Goal: Navigation & Orientation: Find specific page/section

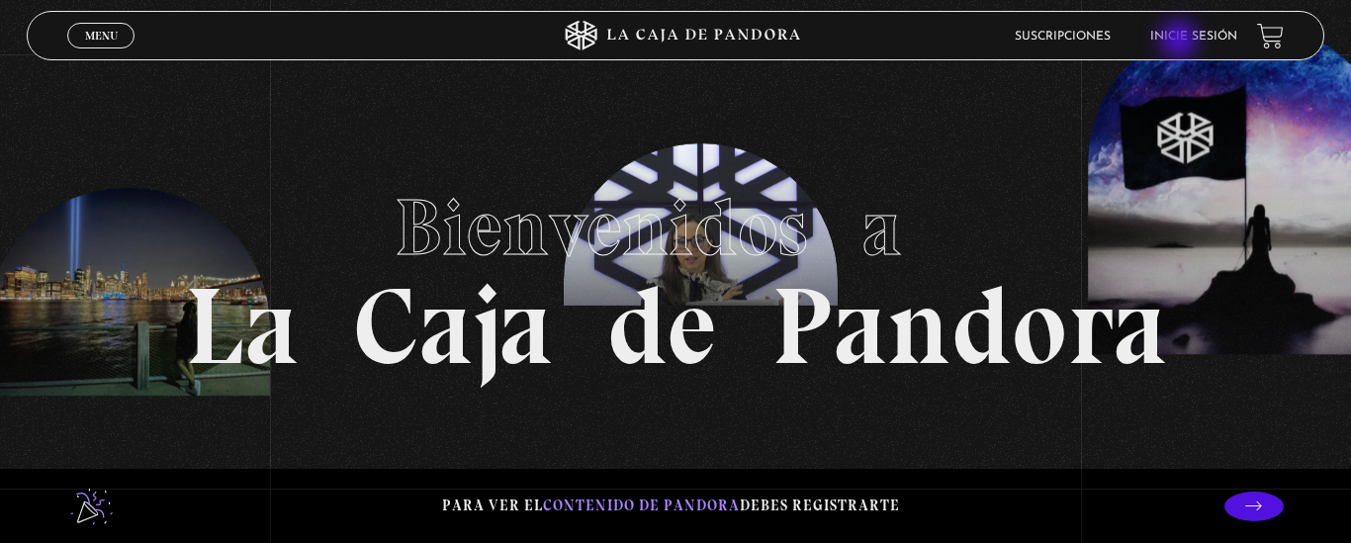
click at [1181, 42] on link "Inicie sesión" at bounding box center [1193, 37] width 87 height 12
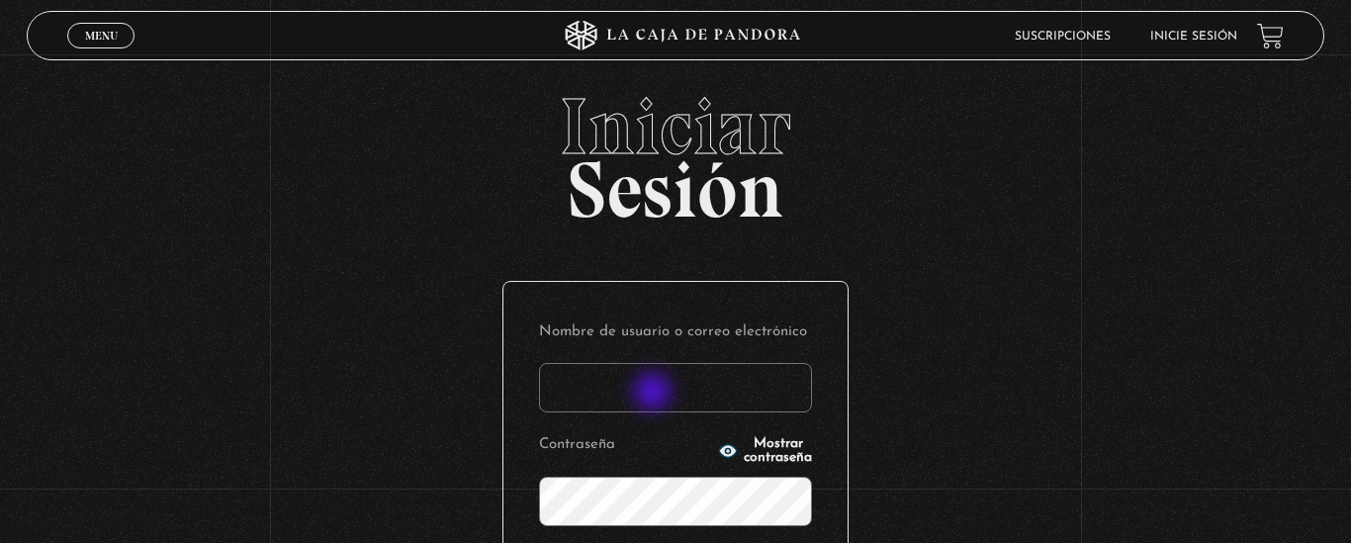
click at [655, 394] on input "Nombre de usuario o correo electrónico" at bounding box center [675, 387] width 273 height 49
type input "[EMAIL_ADDRESS][DOMAIN_NAME]"
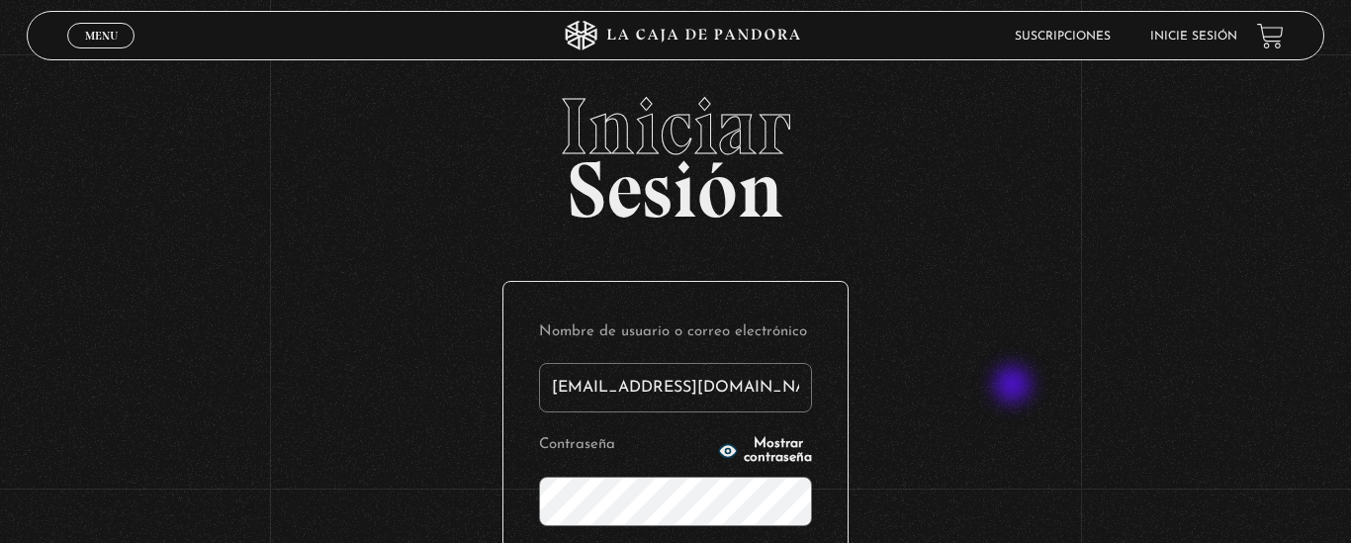
click at [1016, 391] on div "Iniciar Sesión Nombre de usuario o correo electrónico [EMAIL_ADDRESS][DOMAIN_NA…" at bounding box center [675, 466] width 1351 height 758
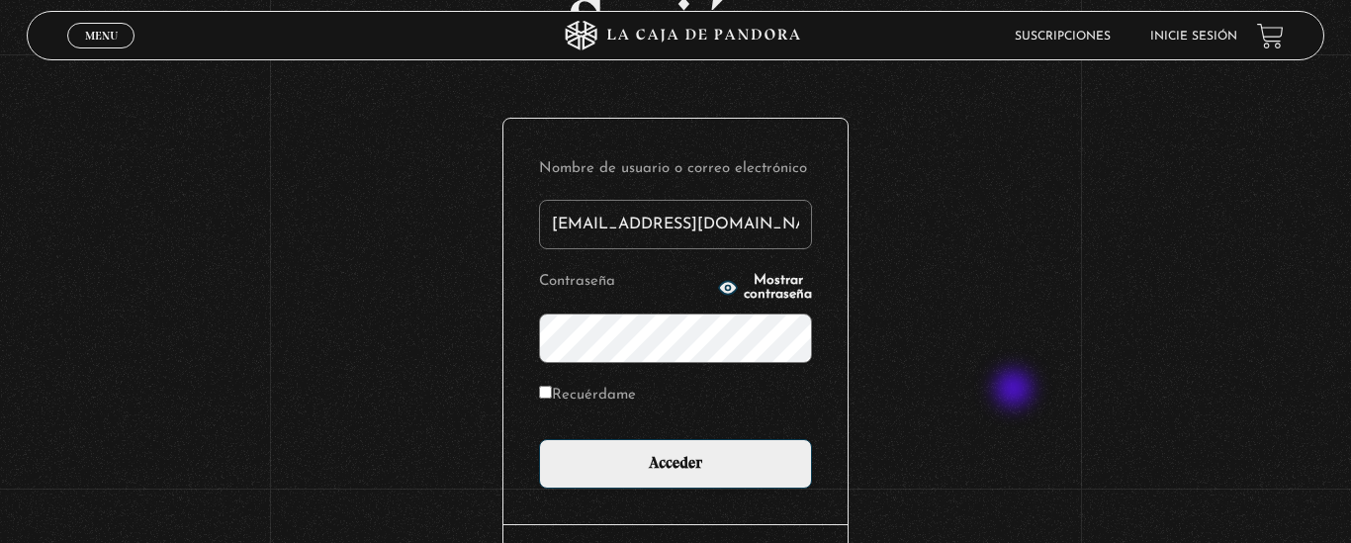
scroll to position [198, 0]
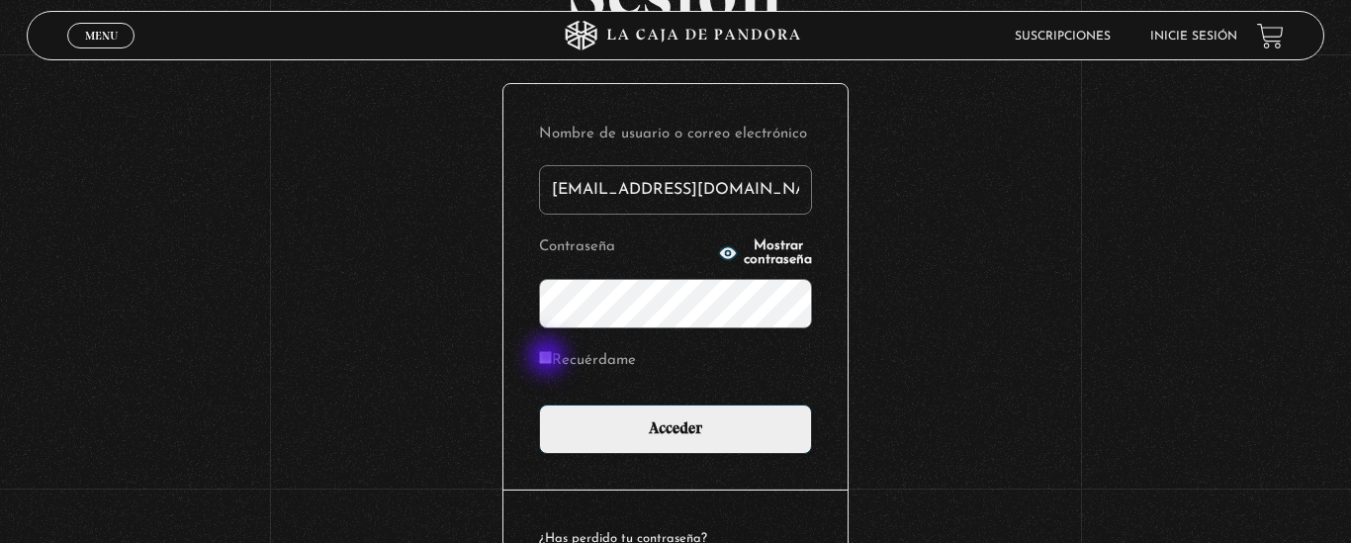
click at [549, 358] on input "Recuérdame" at bounding box center [545, 357] width 13 height 13
checkbox input "true"
click at [719, 248] on icon "button" at bounding box center [728, 252] width 18 height 13
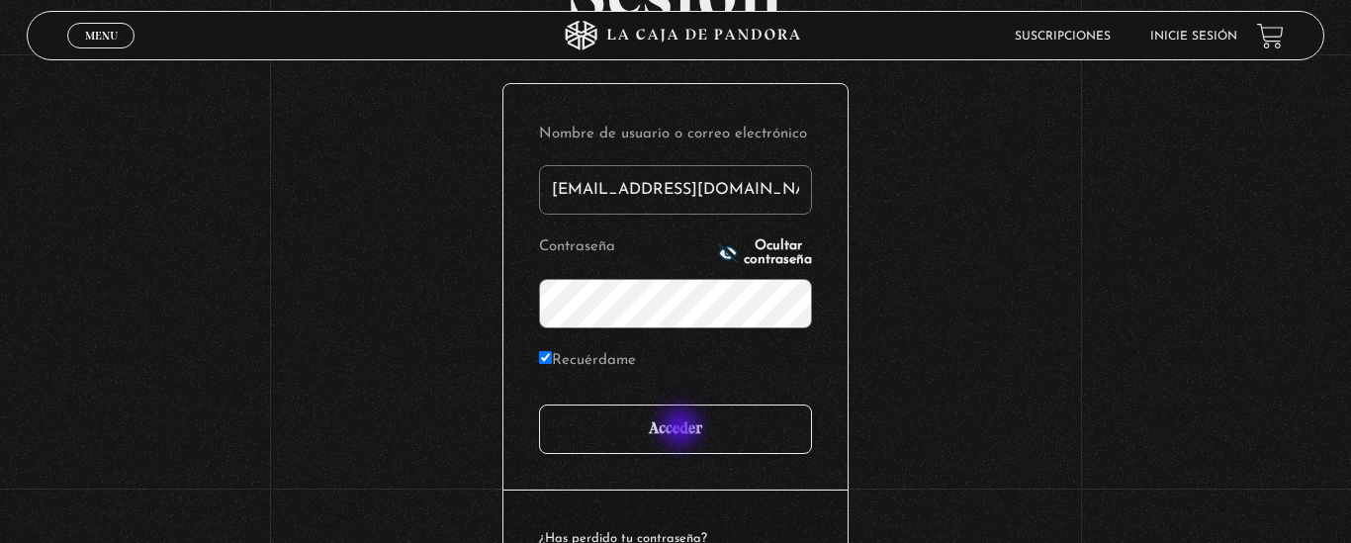
click at [682, 432] on input "Acceder" at bounding box center [675, 429] width 273 height 49
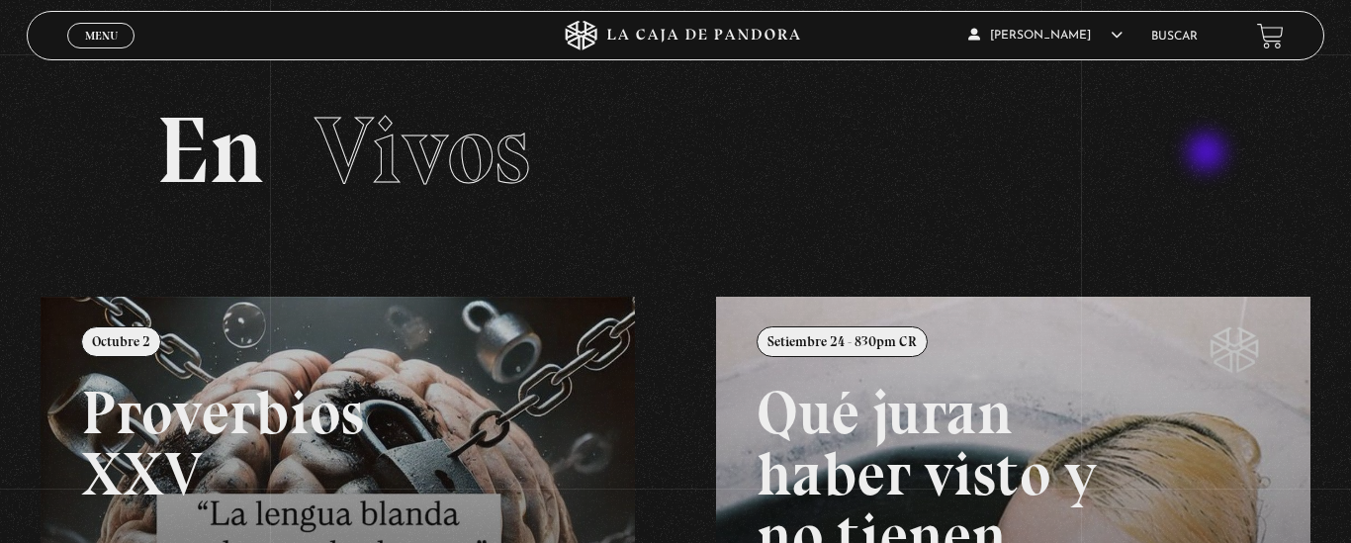
click at [1209, 154] on div "En Vivos" at bounding box center [676, 151] width 1081 height 94
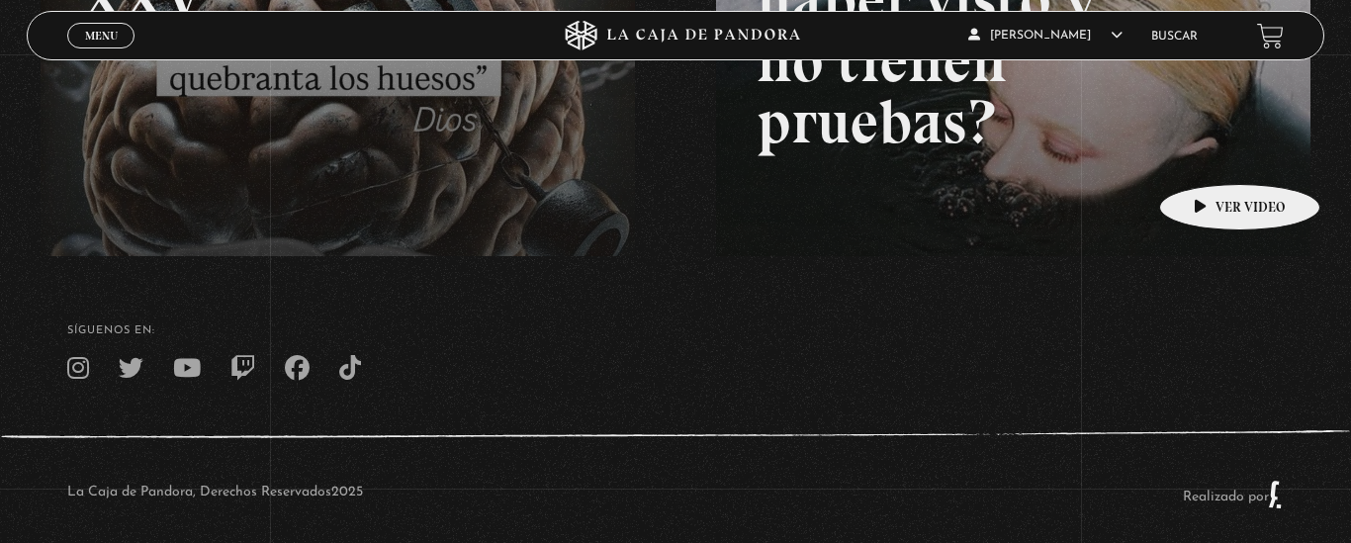
scroll to position [435, 0]
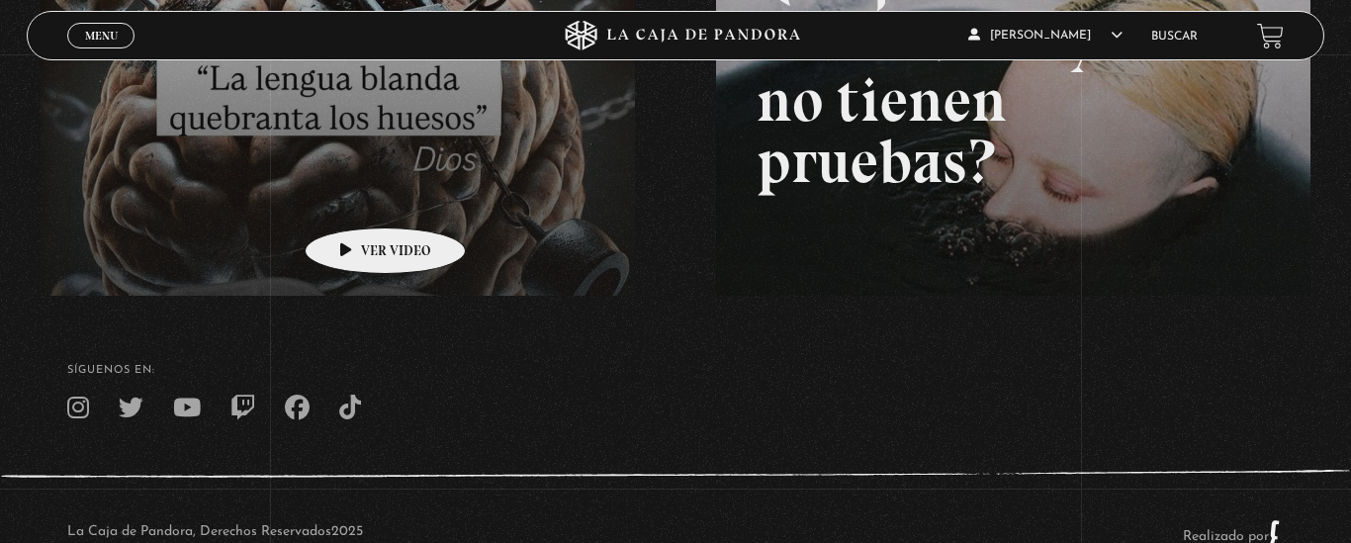
click at [354, 197] on link at bounding box center [716, 133] width 1351 height 543
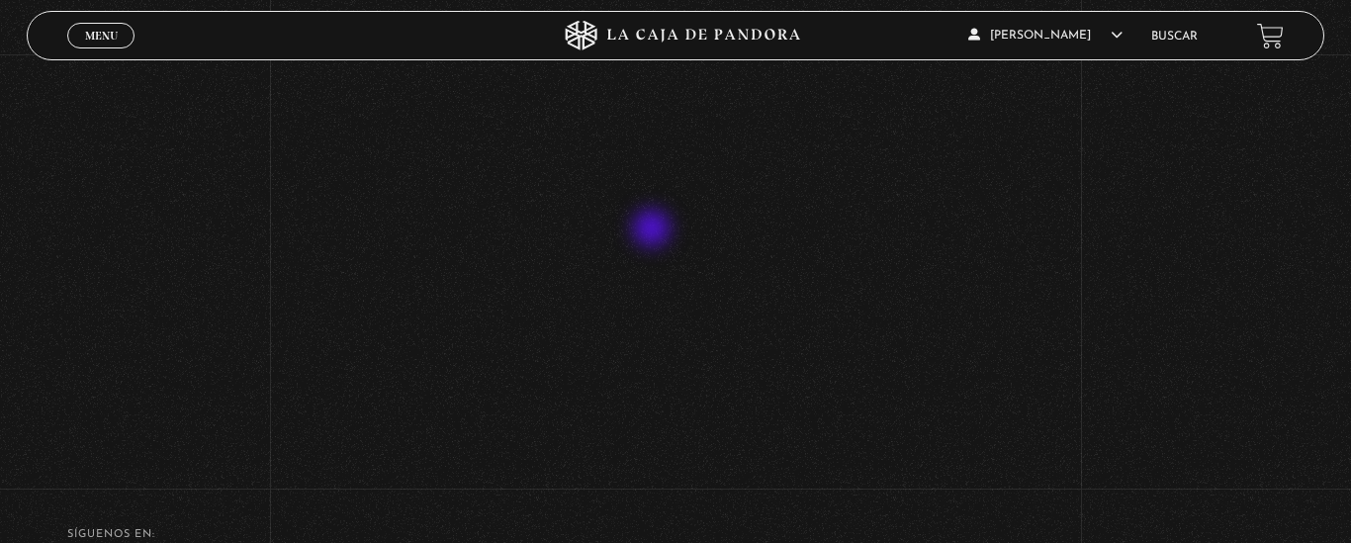
scroll to position [315, 0]
